Goal: Information Seeking & Learning: Learn about a topic

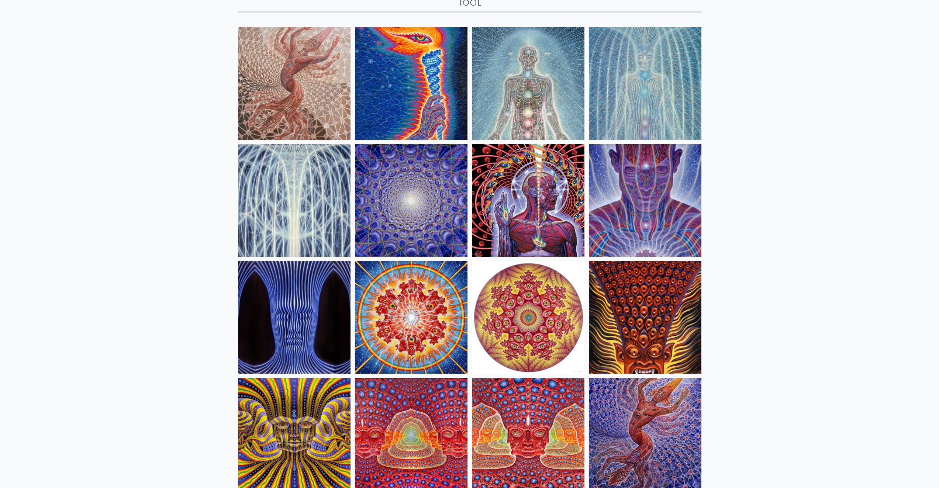
scroll to position [159, 0]
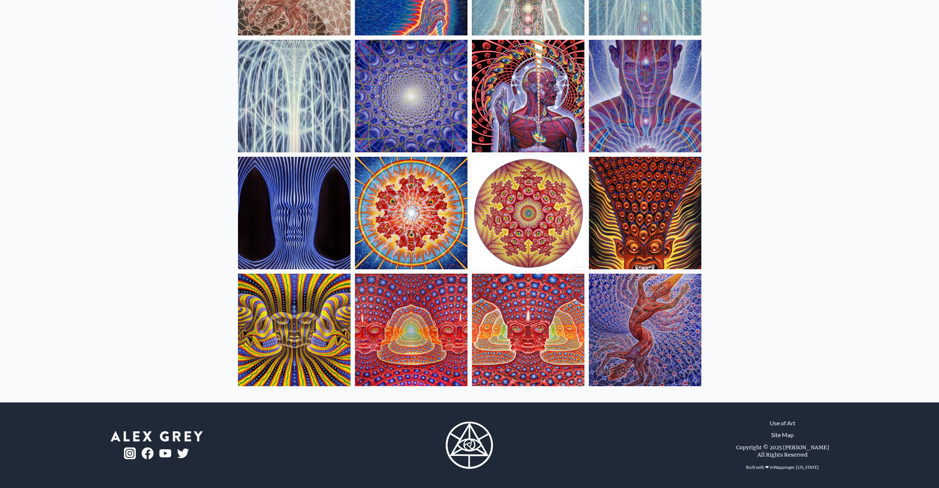
click at [310, 323] on img at bounding box center [294, 330] width 113 height 113
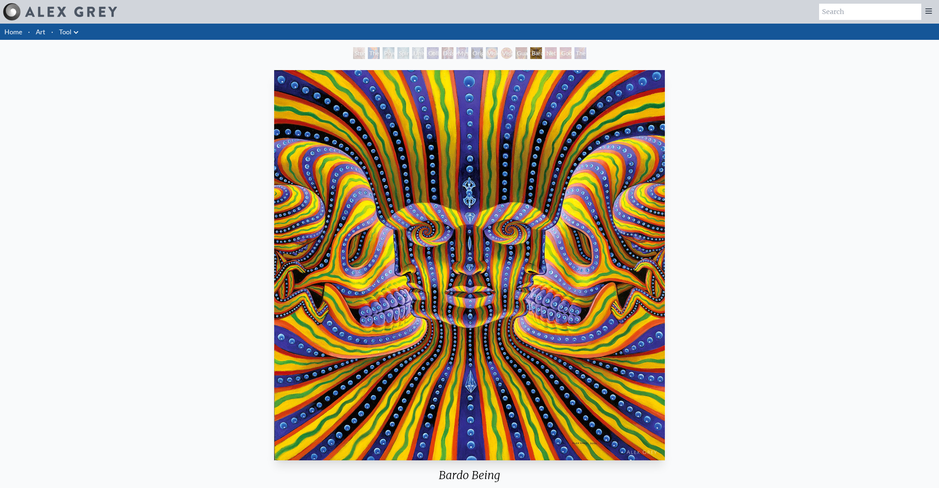
click at [557, 55] on div "Net of Being" at bounding box center [551, 53] width 12 height 12
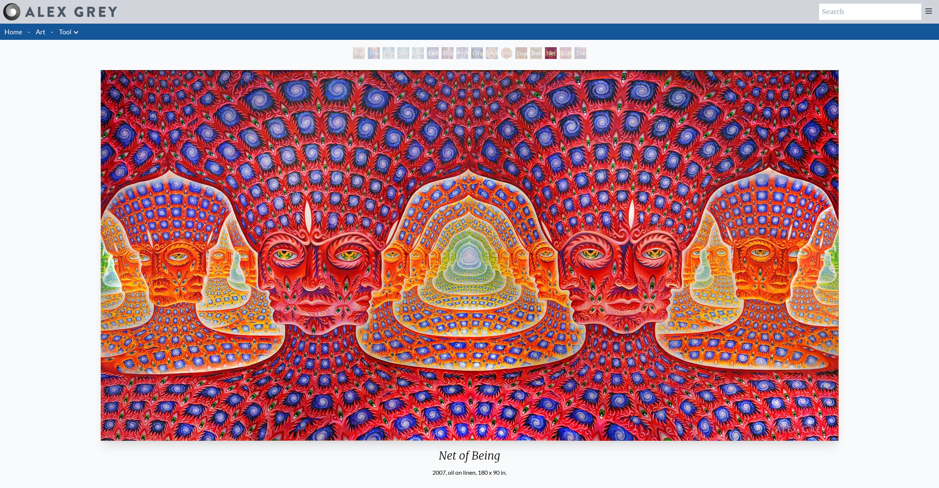
click at [563, 50] on div "Godself" at bounding box center [566, 53] width 12 height 12
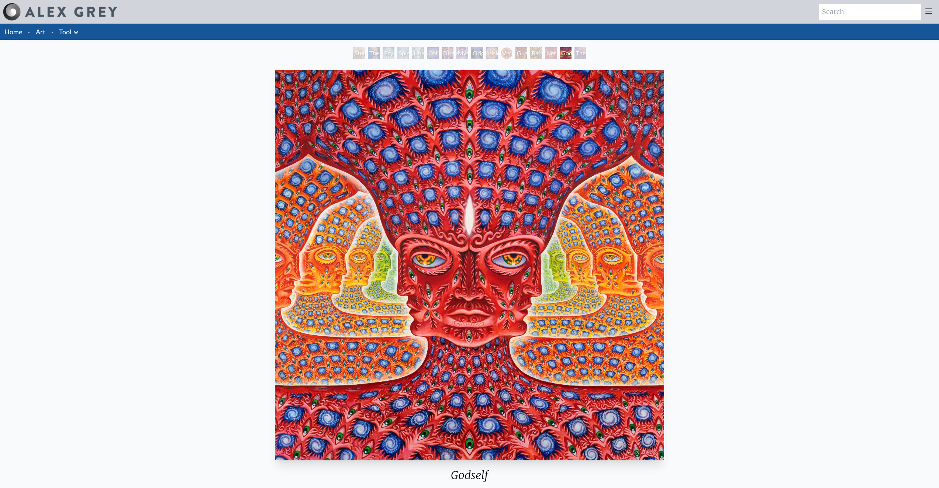
click at [587, 52] on div "The Great Turn" at bounding box center [581, 53] width 12 height 12
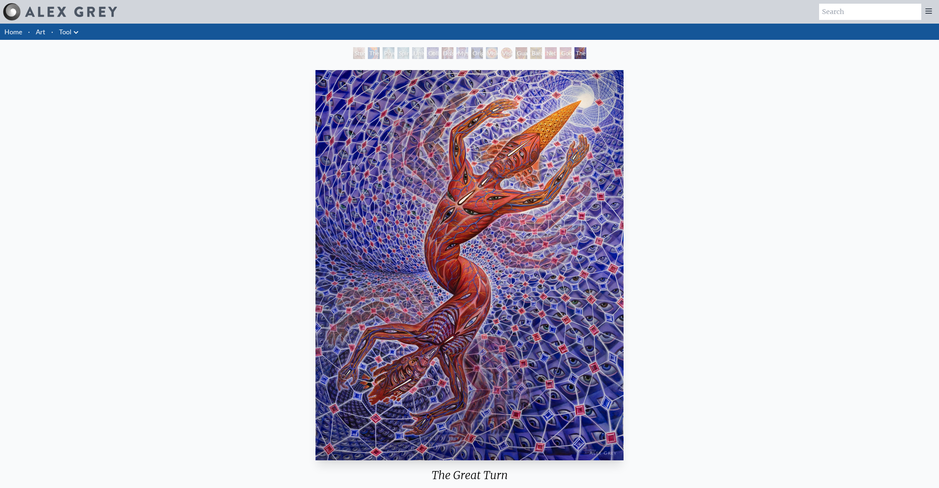
click at [353, 52] on div "Study for the Great Turn" at bounding box center [359, 53] width 12 height 12
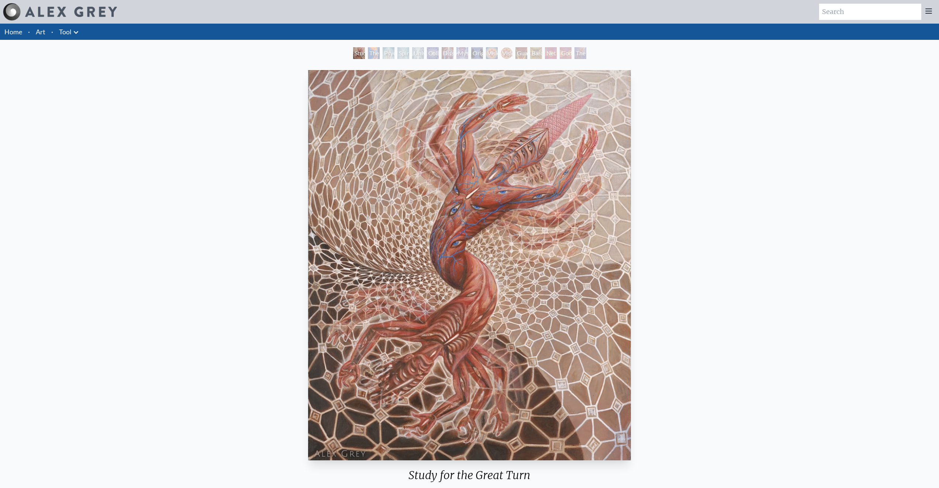
click at [364, 49] on div "Study for the Great Turn" at bounding box center [359, 53] width 12 height 12
click at [365, 48] on div "Study for the Great Turn" at bounding box center [359, 53] width 12 height 12
click at [399, 48] on div "Spiritual Energy System" at bounding box center [404, 53] width 12 height 12
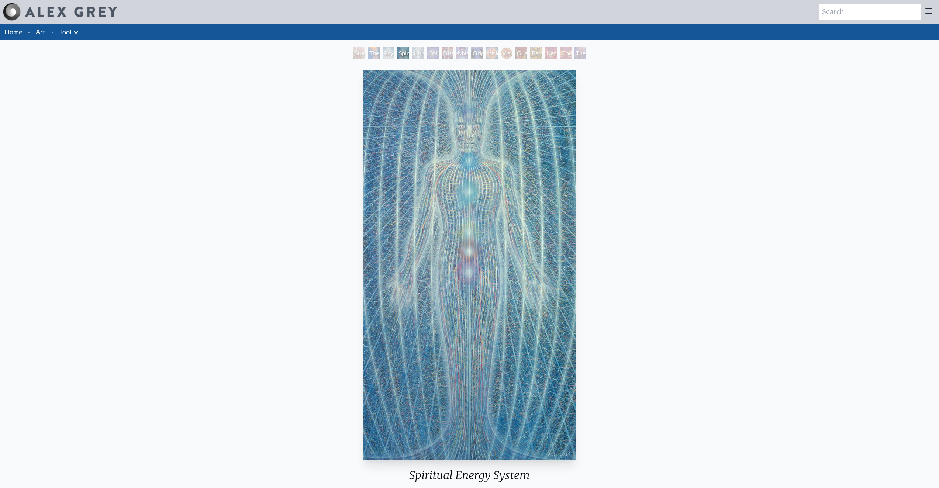
click at [442, 54] on div "Dissectional Art for Tool's Lateralus CD" at bounding box center [448, 53] width 12 height 12
